Goal: Task Accomplishment & Management: Use online tool/utility

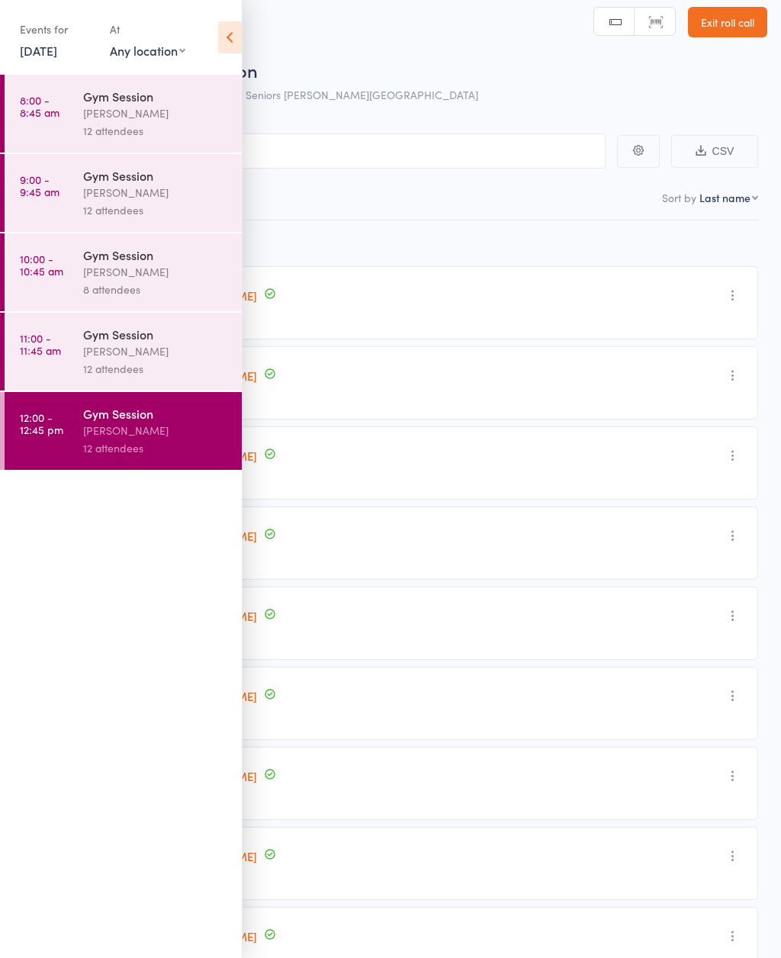
click at [155, 119] on div "[PERSON_NAME]" at bounding box center [156, 114] width 146 height 18
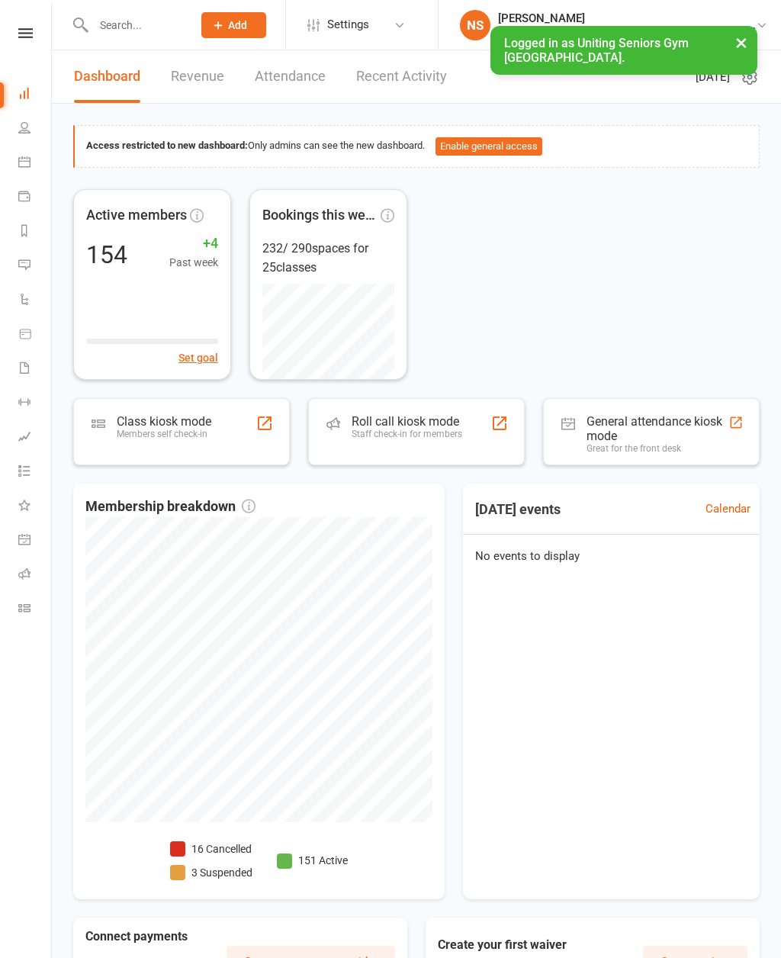
click at [405, 441] on div "Roll call kiosk mode Staff check-in for members" at bounding box center [407, 434] width 111 height 40
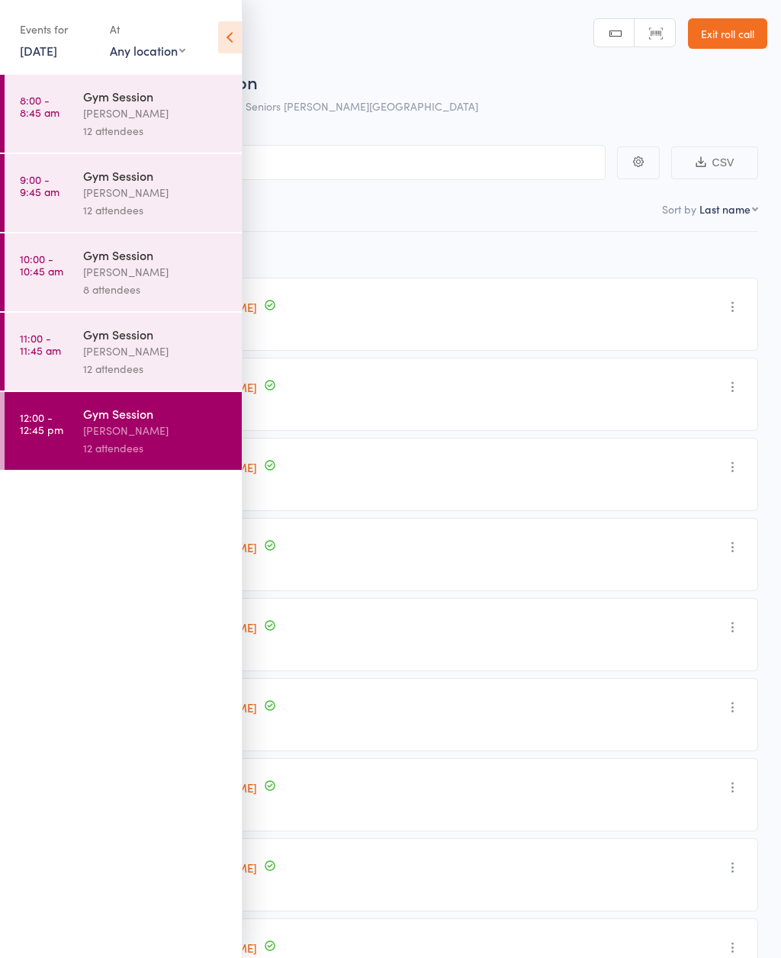
click at [138, 114] on div "[PERSON_NAME]" at bounding box center [156, 114] width 146 height 18
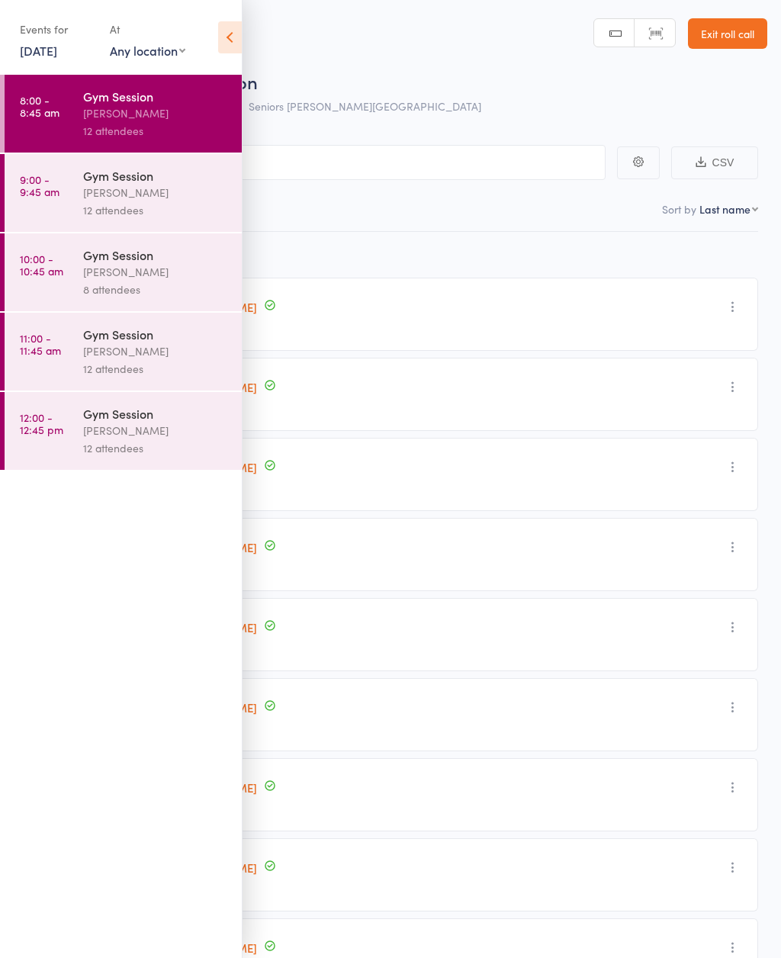
click at [237, 33] on icon at bounding box center [230, 37] width 24 height 32
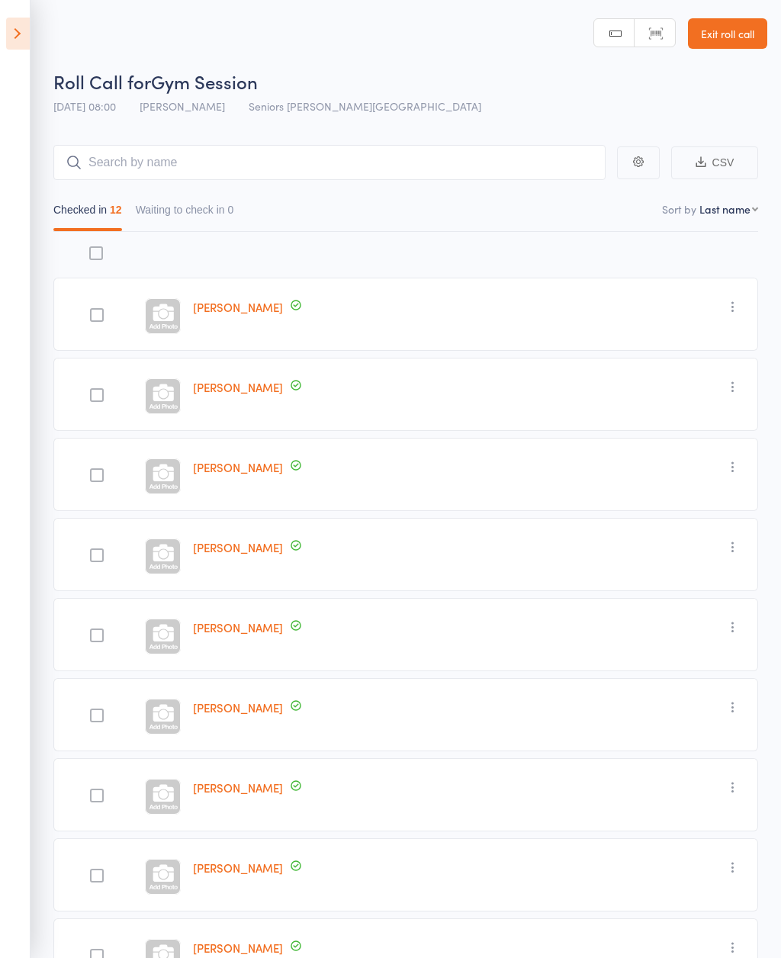
click at [26, 43] on icon at bounding box center [18, 34] width 24 height 32
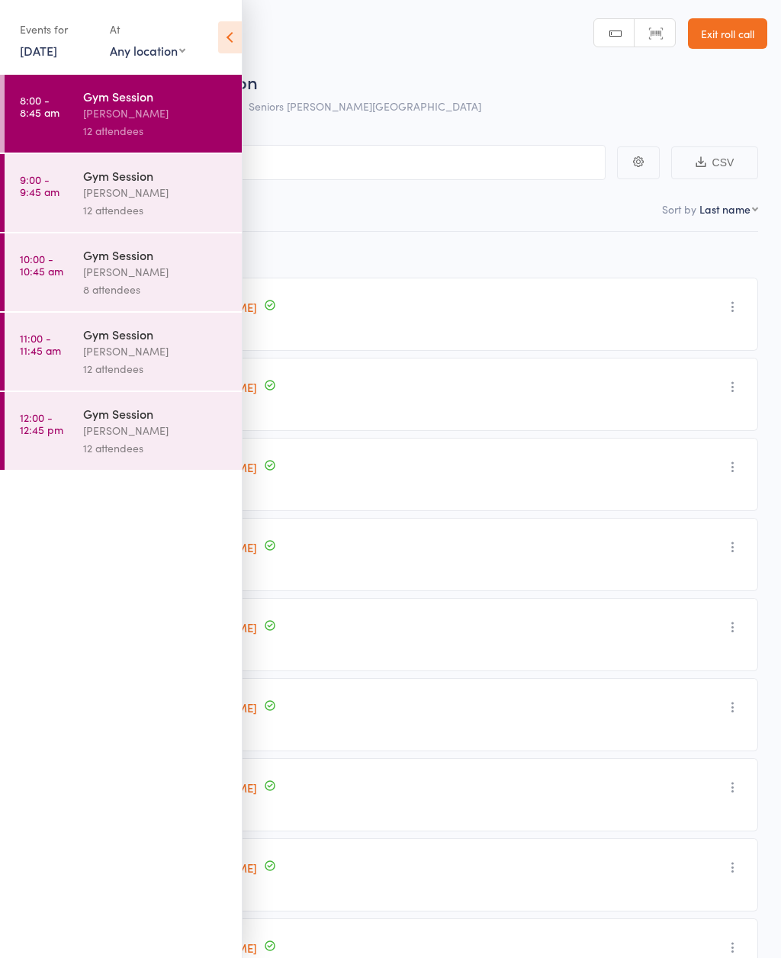
click at [94, 193] on div "[PERSON_NAME]" at bounding box center [156, 193] width 146 height 18
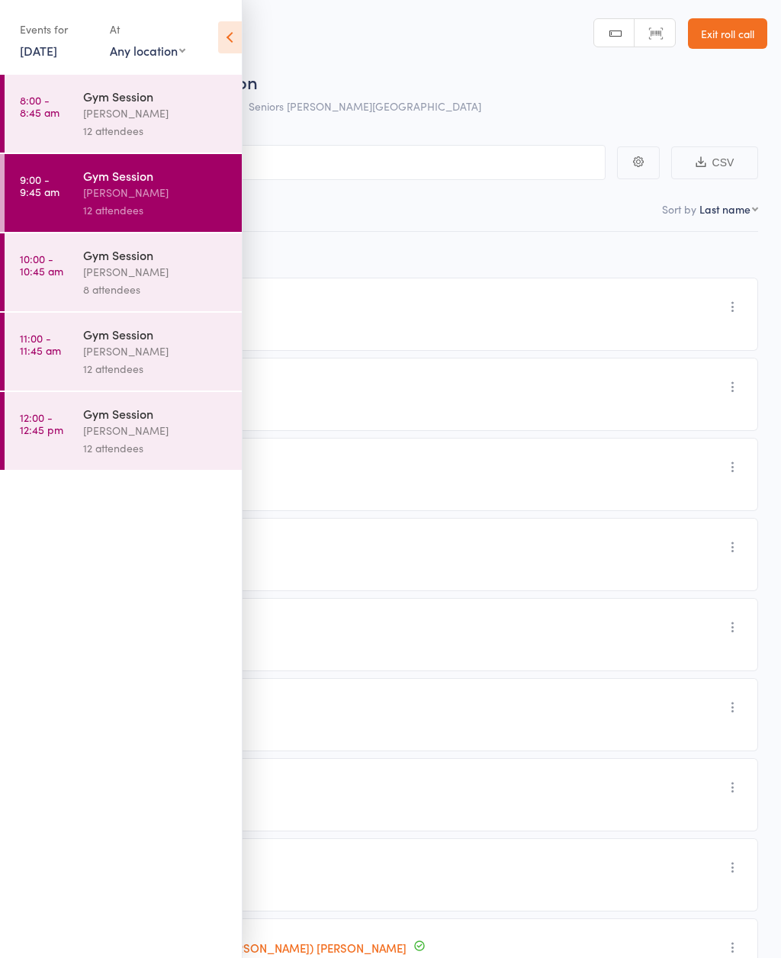
click at [224, 37] on icon at bounding box center [230, 37] width 24 height 32
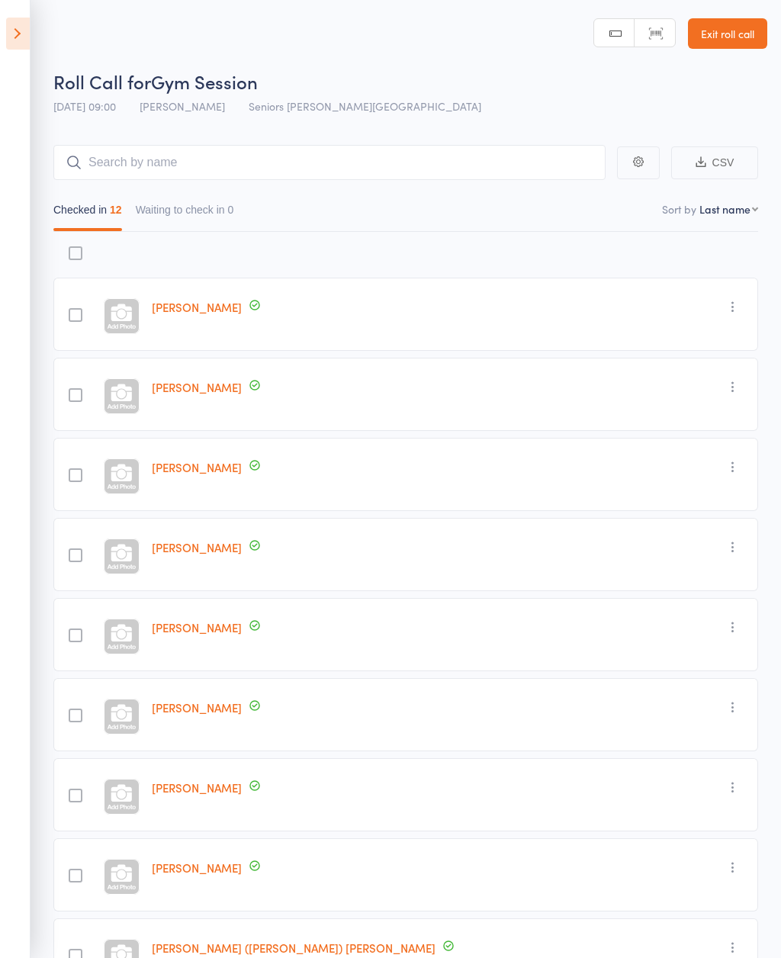
click at [21, 37] on icon at bounding box center [18, 34] width 24 height 32
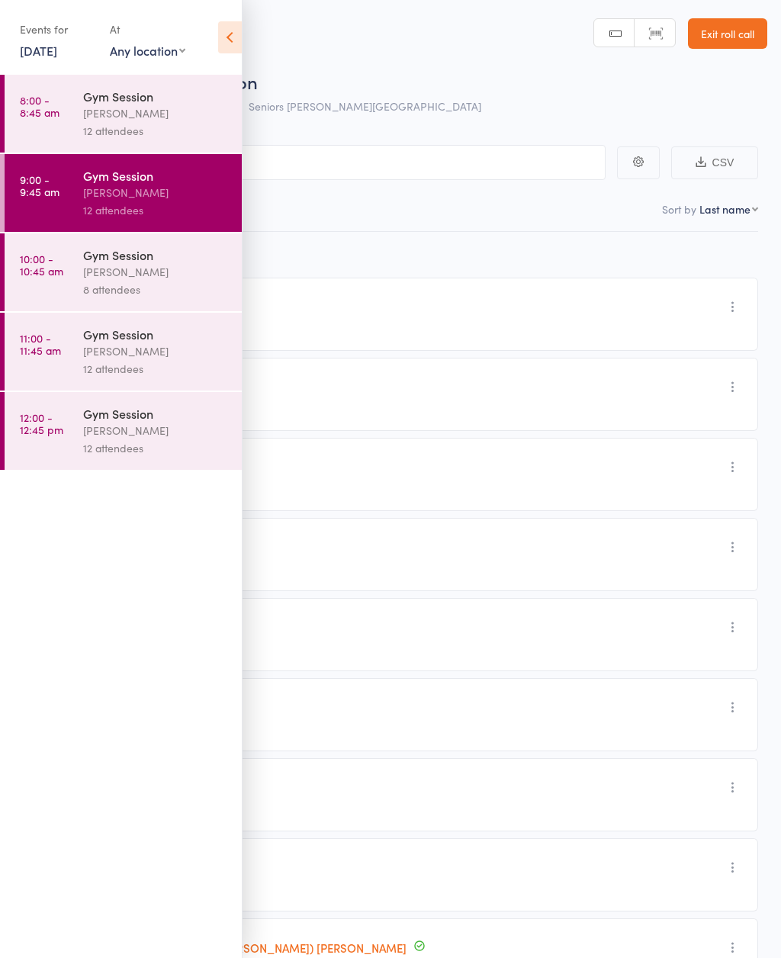
click at [172, 290] on div "8 attendees" at bounding box center [156, 290] width 146 height 18
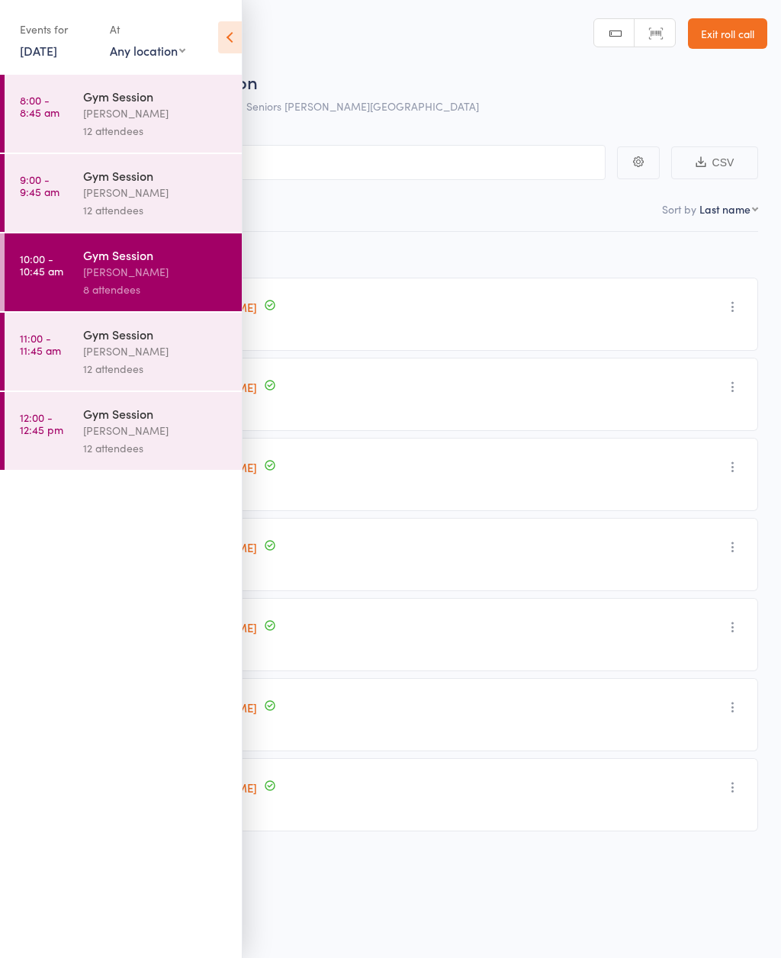
click at [224, 39] on icon at bounding box center [230, 37] width 24 height 32
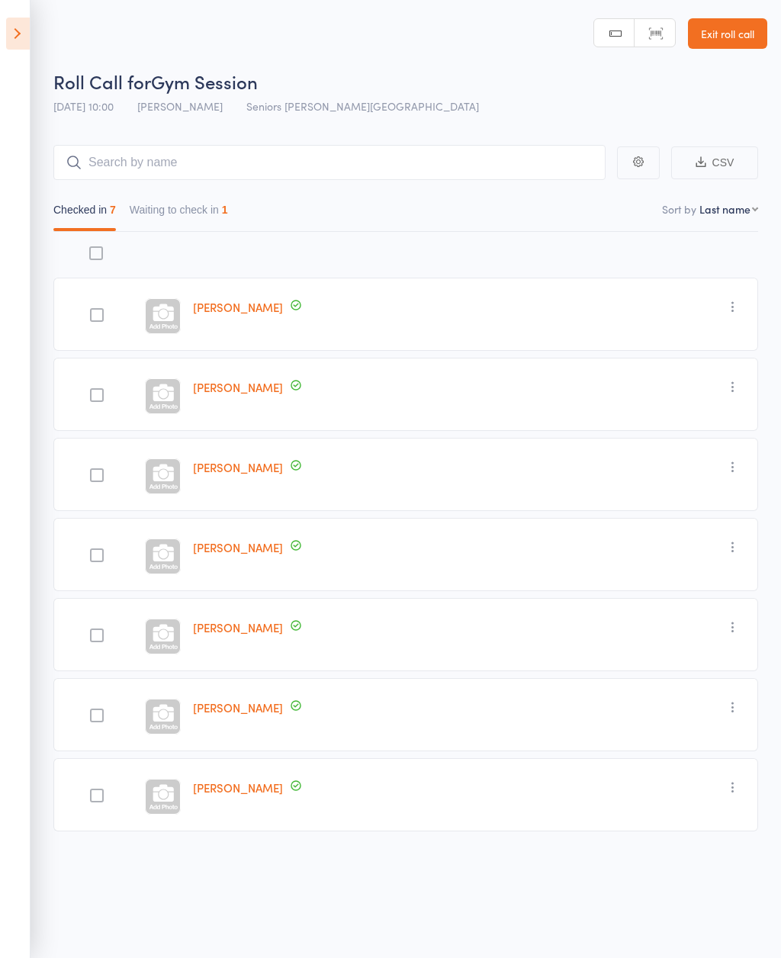
click at [228, 210] on button "Waiting to check in 1" at bounding box center [179, 213] width 98 height 35
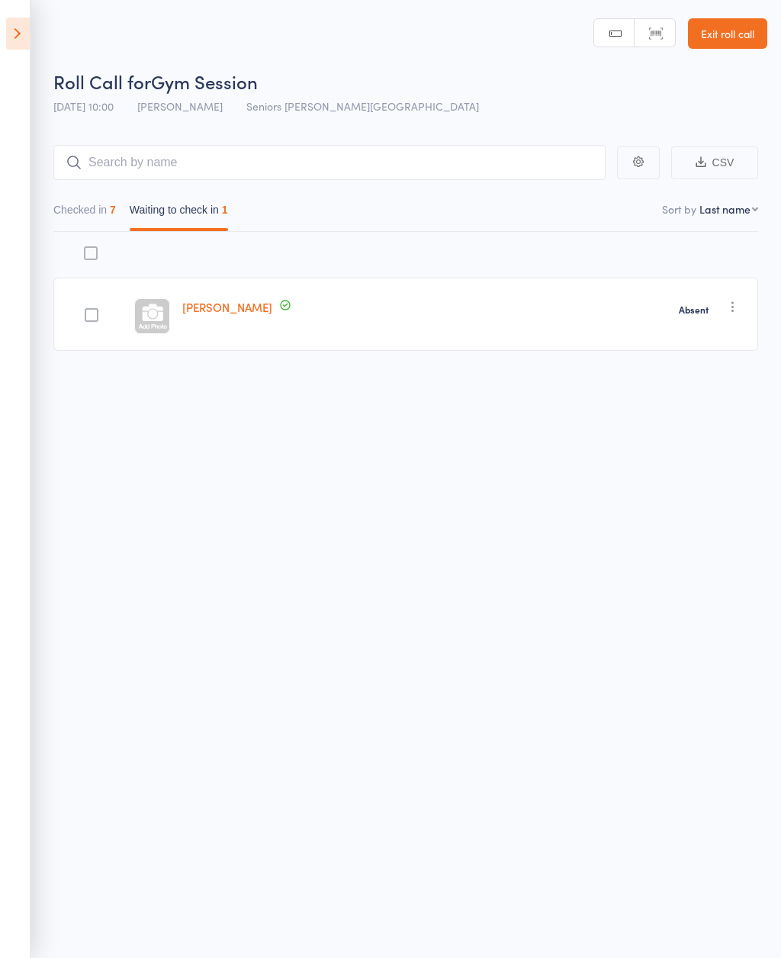
click at [24, 25] on icon at bounding box center [18, 34] width 24 height 32
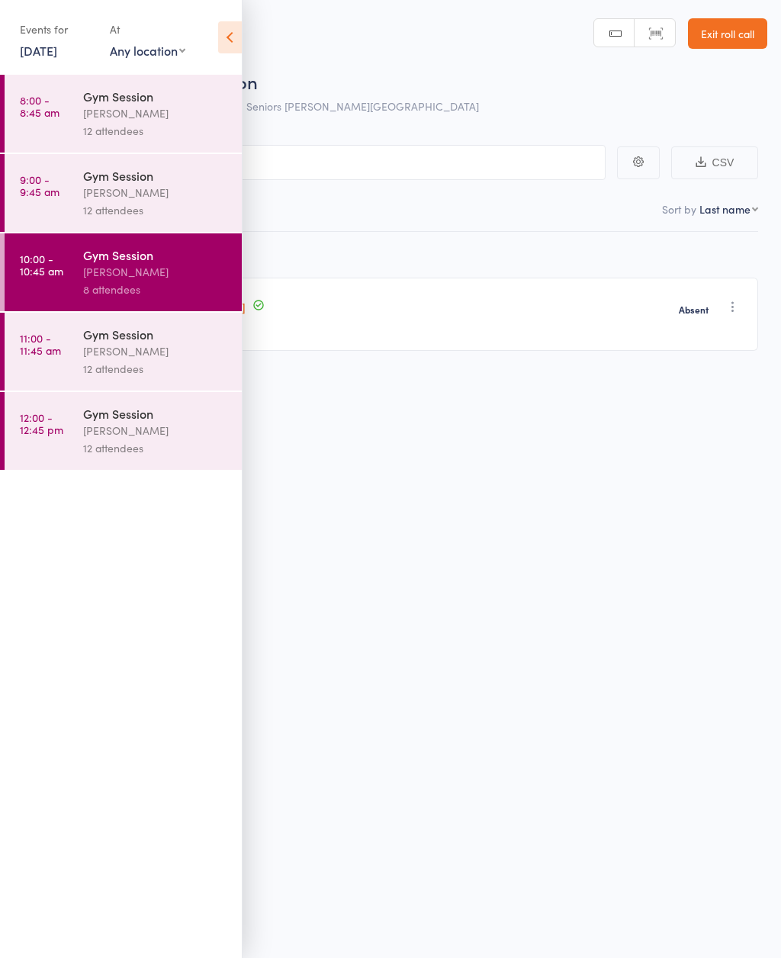
click at [156, 360] on div "[PERSON_NAME]" at bounding box center [156, 352] width 146 height 18
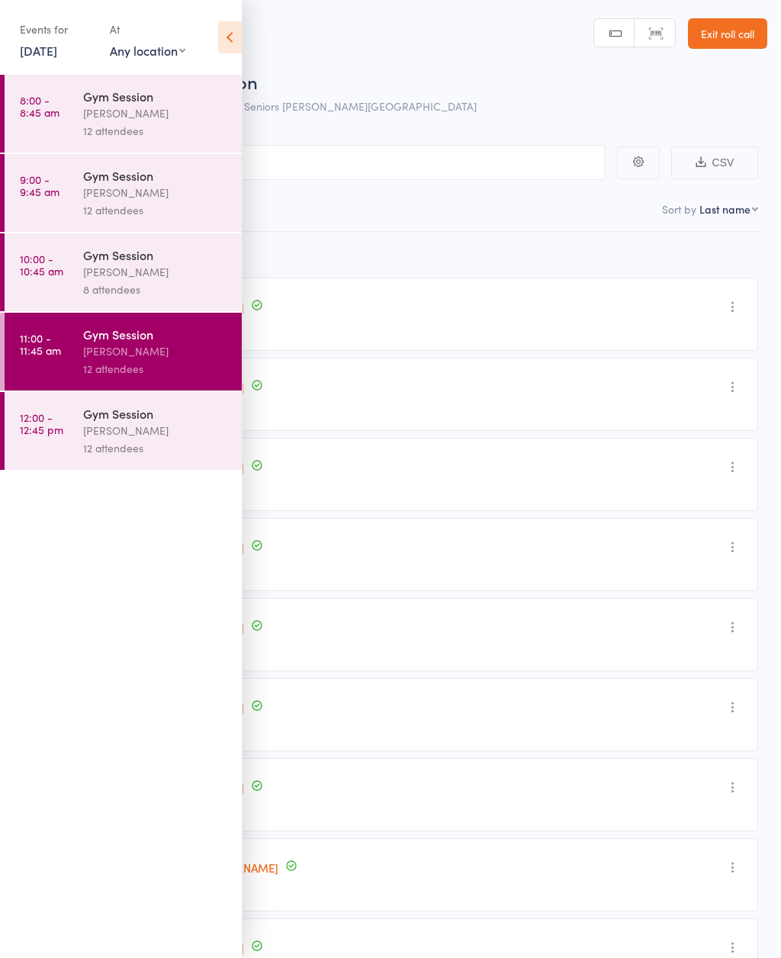
click at [228, 46] on icon at bounding box center [230, 37] width 24 height 32
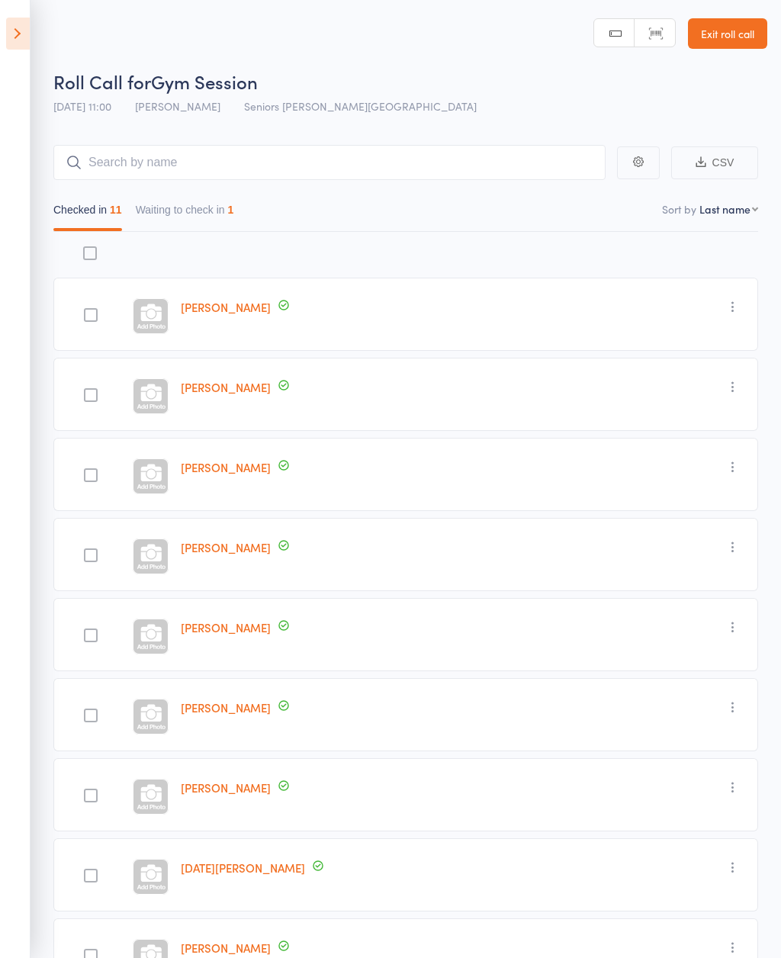
click at [234, 227] on button "Waiting to check in 1" at bounding box center [185, 213] width 98 height 35
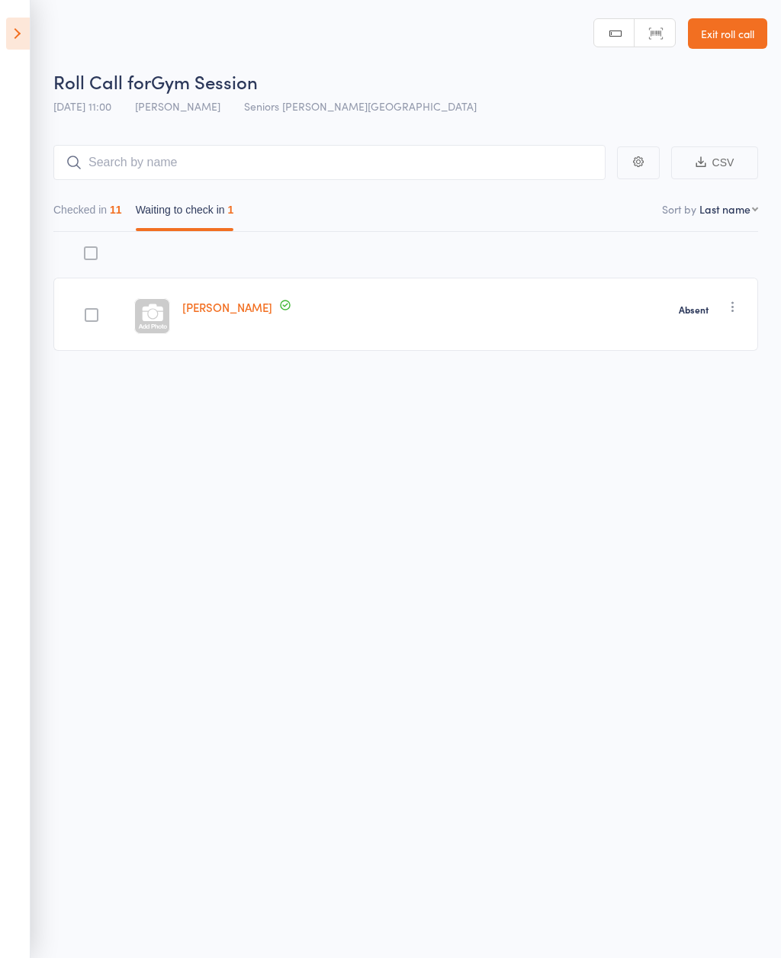
click at [92, 204] on button "Checked in 11" at bounding box center [87, 213] width 69 height 35
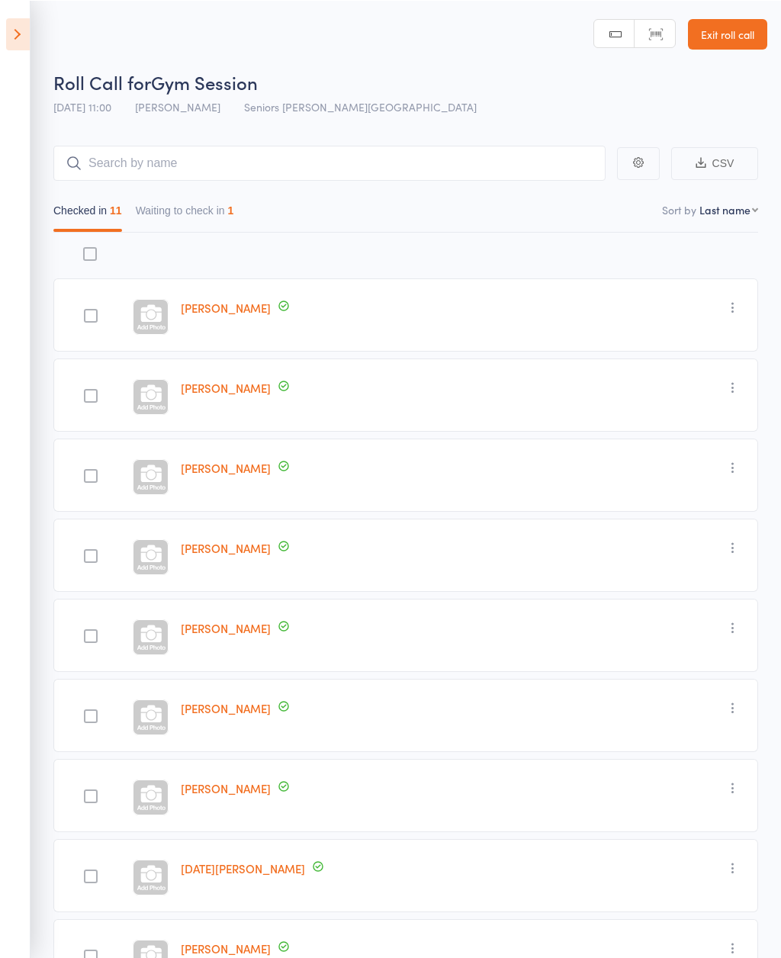
click at [27, 35] on icon at bounding box center [18, 34] width 24 height 32
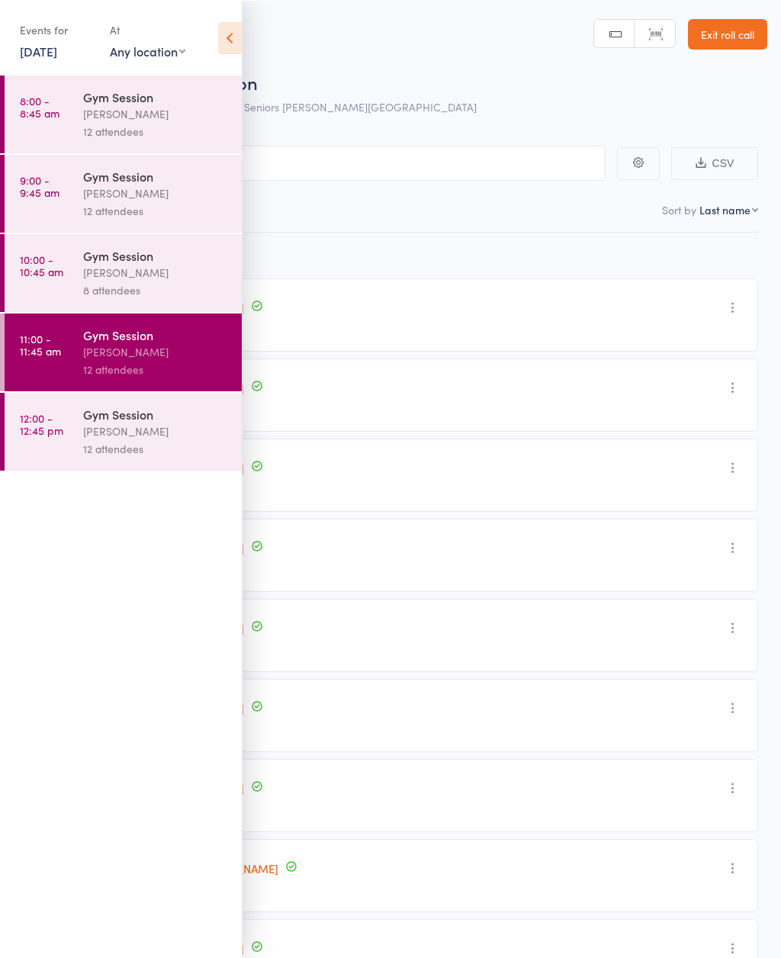
click at [81, 442] on link "12:00 - 12:45 pm Gym Session Nicholas Short 12 attendees" at bounding box center [123, 431] width 237 height 78
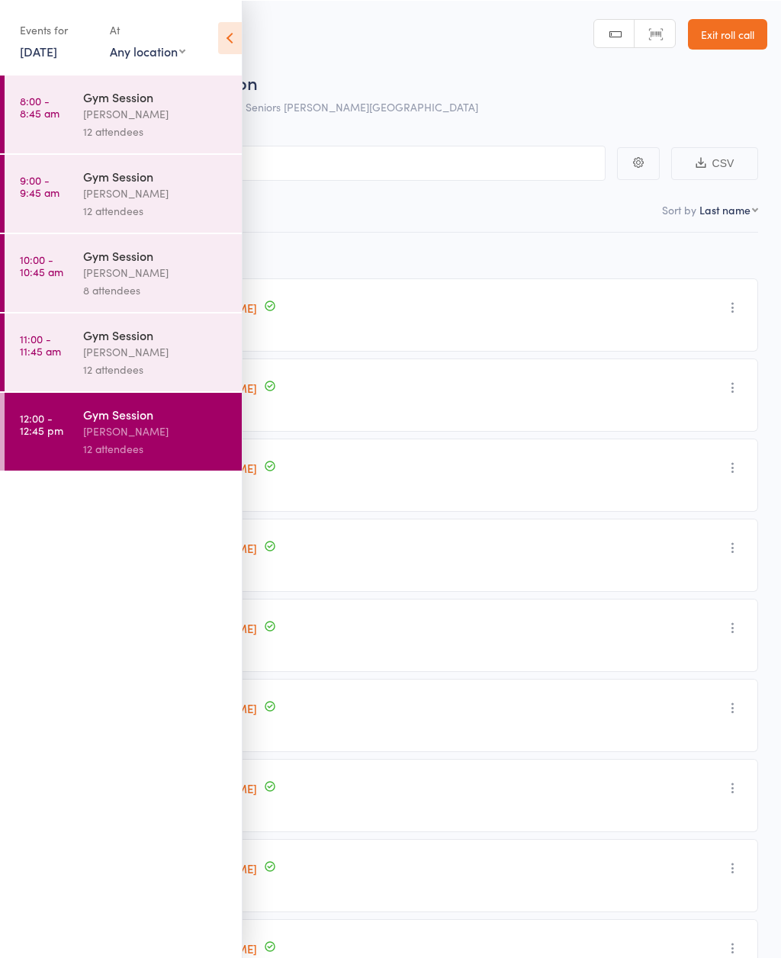
click at [231, 37] on icon at bounding box center [230, 37] width 24 height 32
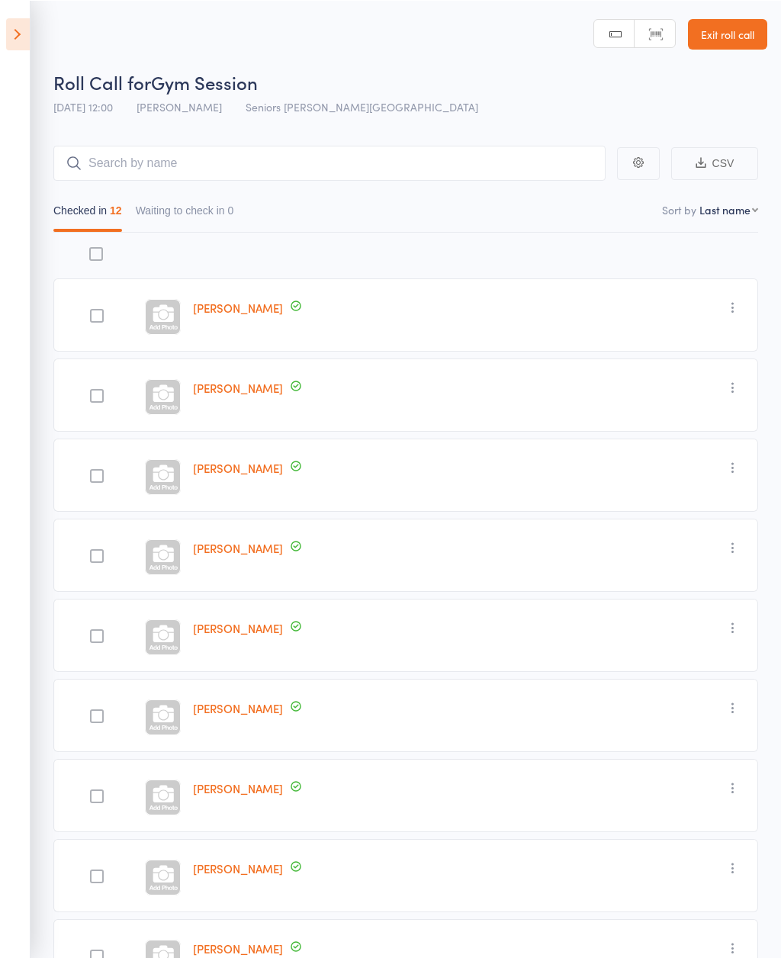
click at [21, 34] on icon at bounding box center [18, 34] width 24 height 32
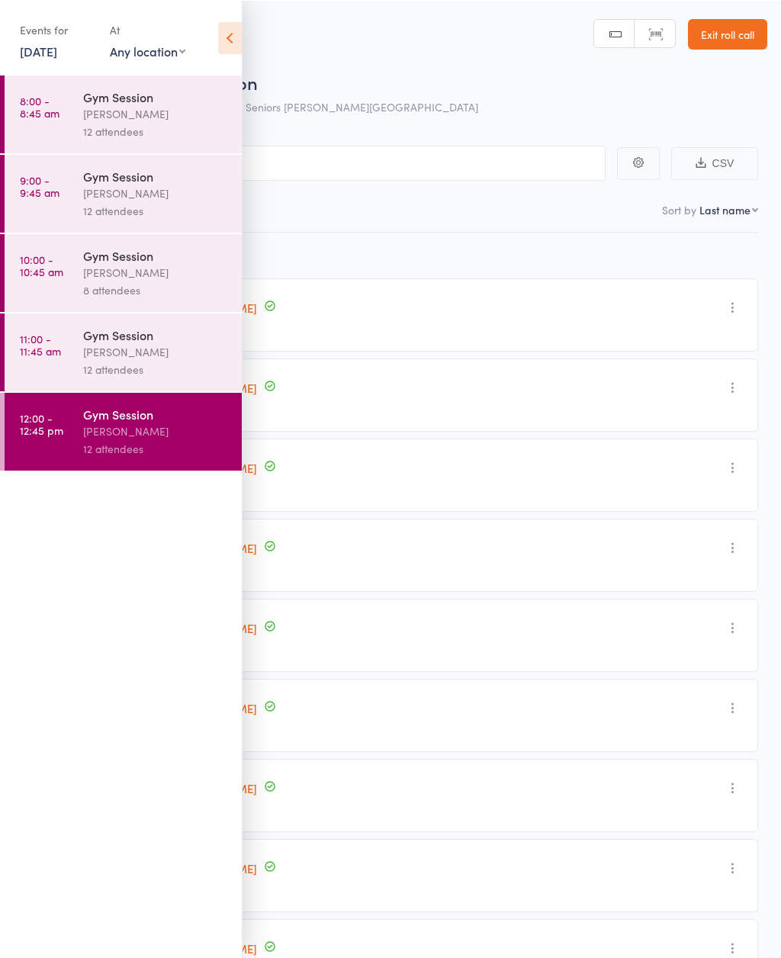
click at [57, 59] on link "[DATE]" at bounding box center [38, 50] width 37 height 17
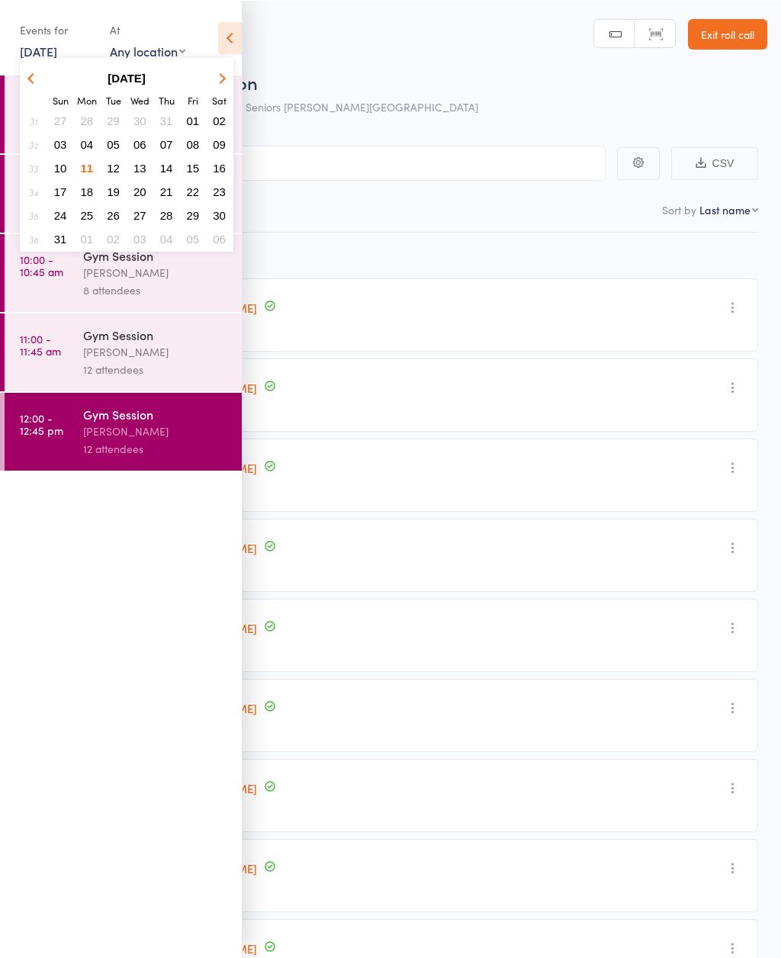
click at [112, 167] on span "12" at bounding box center [113, 167] width 13 height 13
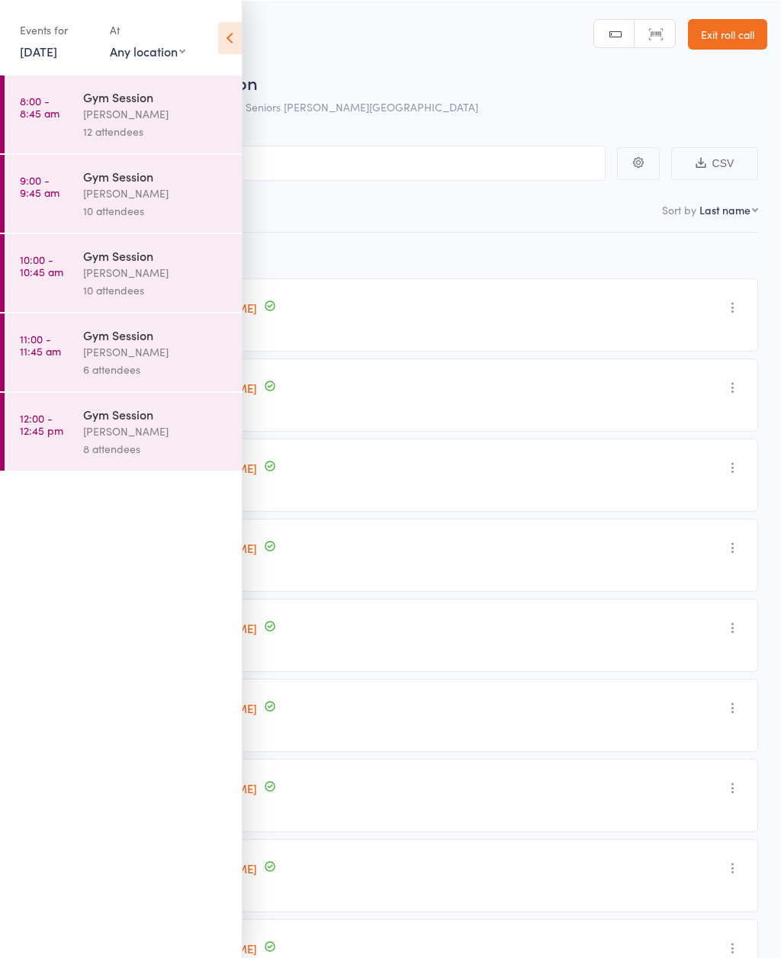
click at [159, 121] on div "[PERSON_NAME]" at bounding box center [156, 114] width 146 height 18
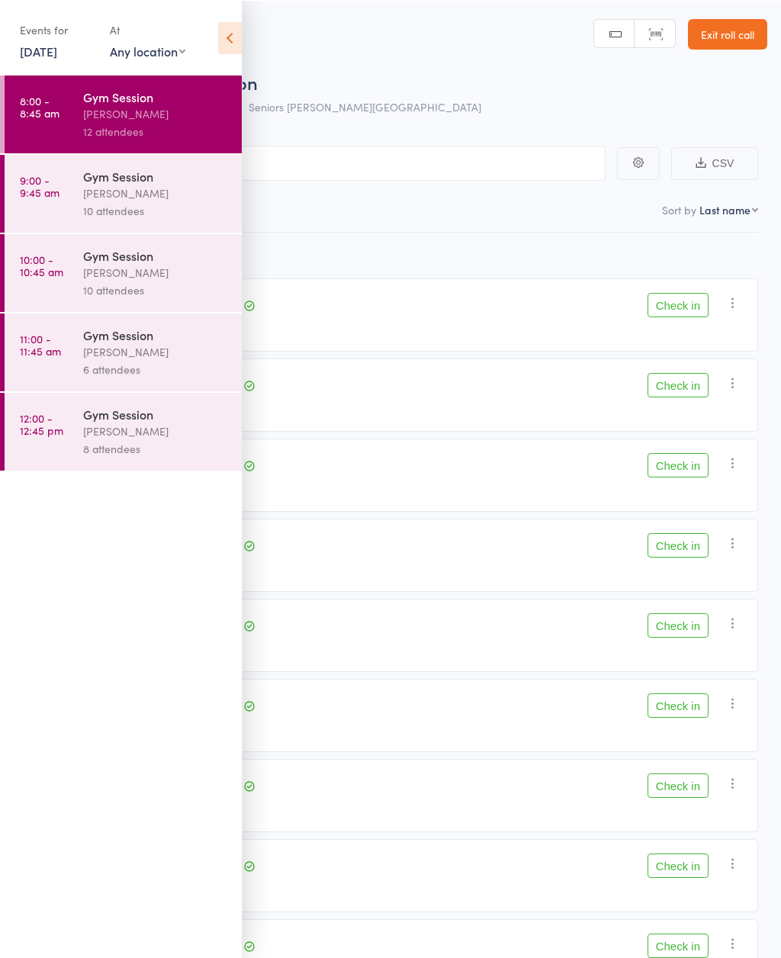
click at [233, 37] on icon at bounding box center [230, 37] width 24 height 32
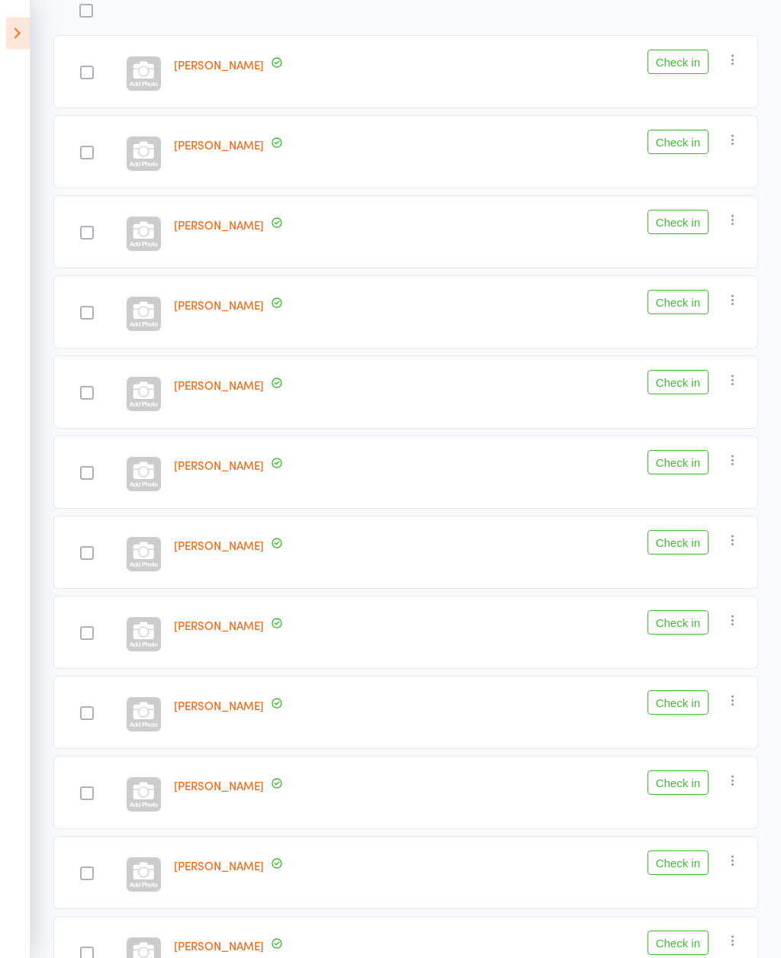
scroll to position [245, 0]
